Goal: Obtain resource: Download file/media

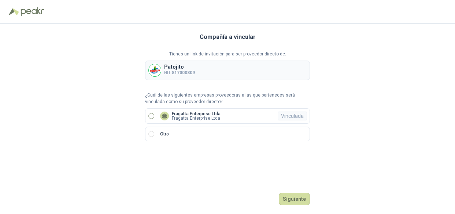
click at [206, 112] on p "Fragatta Enterprise Ltda" at bounding box center [196, 113] width 49 height 4
click at [301, 199] on button "Ingresar" at bounding box center [295, 198] width 29 height 12
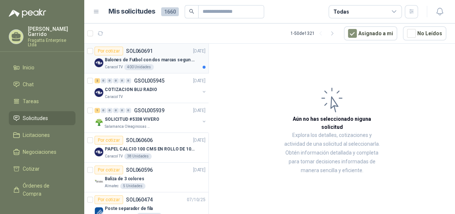
click at [174, 63] on p "Balones de Futbol con dos marcas segun adjunto. Adjuntar cotizacion en su forma…" at bounding box center [150, 59] width 91 height 7
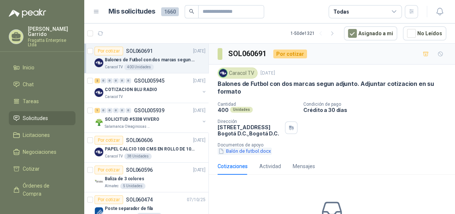
click at [255, 150] on button "Balón de futbol.docx" at bounding box center [245, 151] width 54 height 8
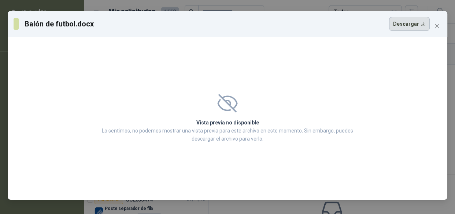
click at [408, 27] on button "Descargar" at bounding box center [409, 24] width 41 height 14
click at [436, 25] on icon "close" at bounding box center [437, 26] width 4 height 4
